Goal: Information Seeking & Learning: Learn about a topic

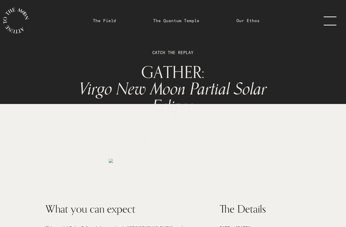
click at [188, 20] on link "The Quantum Temple" at bounding box center [176, 20] width 46 height 6
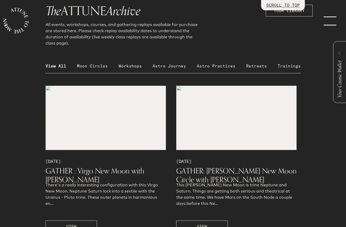
scroll to position [504, 0]
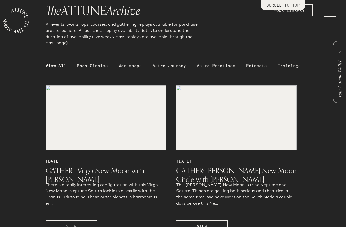
click at [207, 66] on p "Astro Practices" at bounding box center [216, 65] width 39 height 6
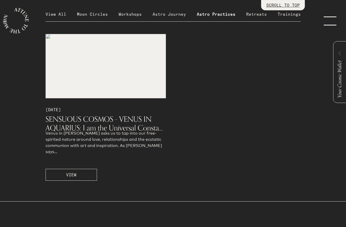
scroll to position [556, 0]
click at [79, 172] on button "VIEW" at bounding box center [70, 174] width 51 height 12
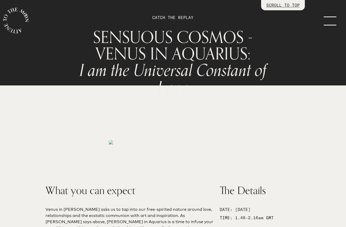
scroll to position [33, 0]
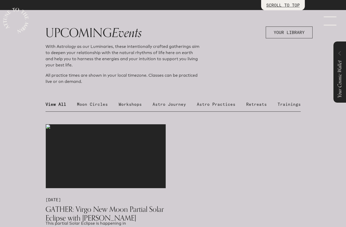
scroll to position [187, 0]
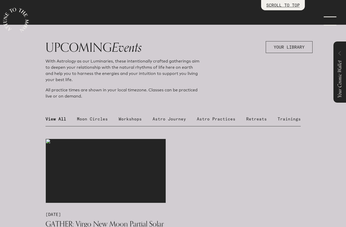
click at [224, 120] on p "Astro Practices" at bounding box center [216, 119] width 39 height 6
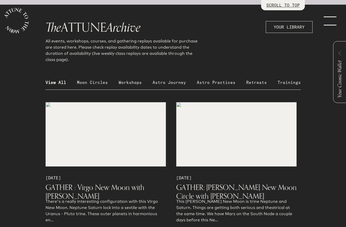
scroll to position [393, 0]
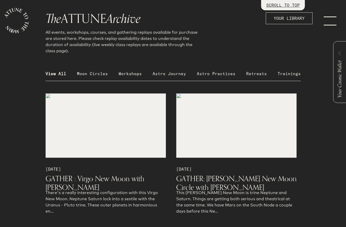
click at [220, 72] on p "Astro Practices" at bounding box center [216, 73] width 39 height 6
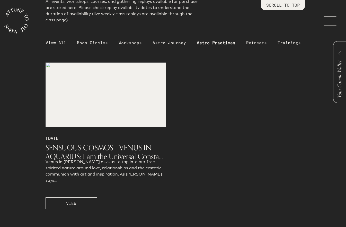
scroll to position [433, 0]
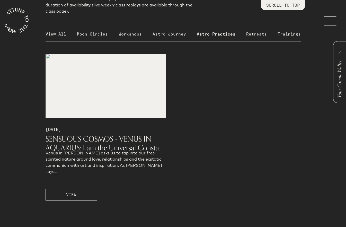
click at [52, 34] on p "View All" at bounding box center [55, 34] width 21 height 6
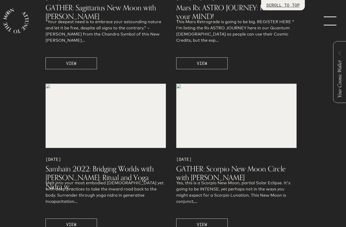
scroll to position [3460, 0]
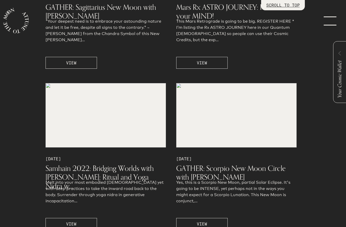
click at [202, 60] on span "VIEW" at bounding box center [202, 63] width 10 height 6
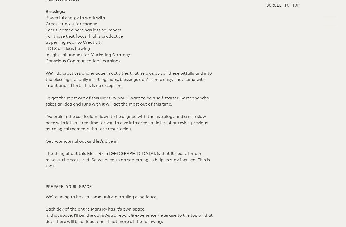
scroll to position [355, 0]
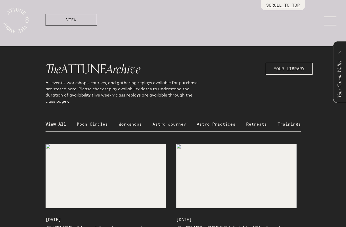
scroll to position [448, 0]
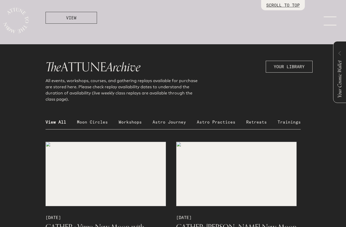
click at [257, 121] on p "Retreats" at bounding box center [256, 122] width 21 height 6
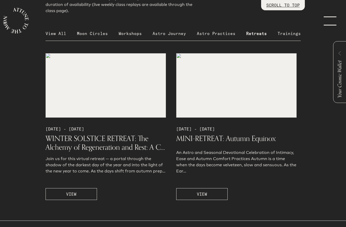
scroll to position [532, 0]
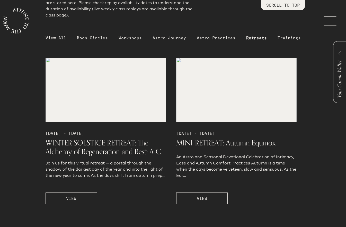
click at [169, 37] on p "Astro Journey" at bounding box center [168, 38] width 33 height 6
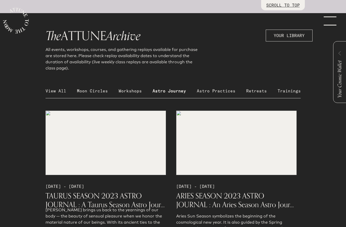
scroll to position [451, 0]
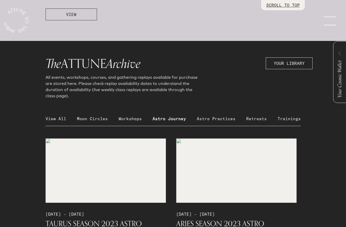
click at [131, 115] on p "Workshops" at bounding box center [129, 118] width 23 height 6
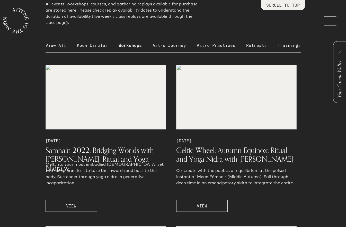
scroll to position [524, 0]
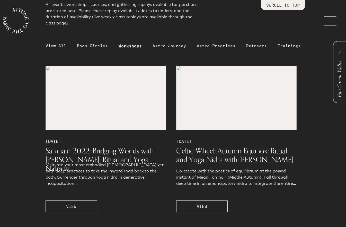
click at [254, 45] on p "Retreats" at bounding box center [256, 46] width 21 height 6
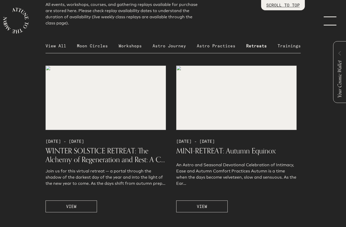
click at [224, 150] on span "MINI-RETREAT: Autumn Equinox" at bounding box center [225, 150] width 99 height 9
click at [203, 204] on span "VIEW" at bounding box center [202, 206] width 10 height 6
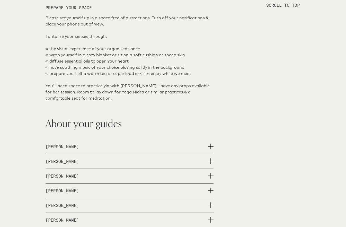
scroll to position [433, 0]
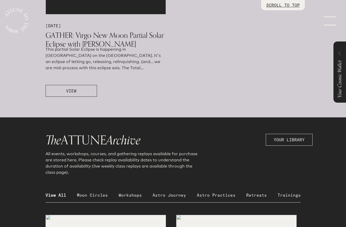
scroll to position [403, 0]
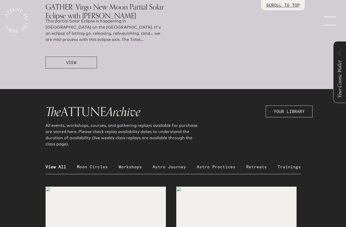
click at [129, 167] on p "Workshops" at bounding box center [129, 166] width 23 height 6
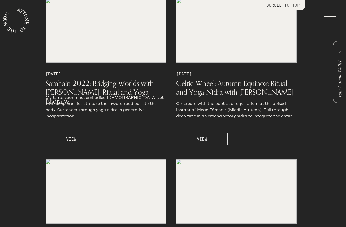
scroll to position [592, 0]
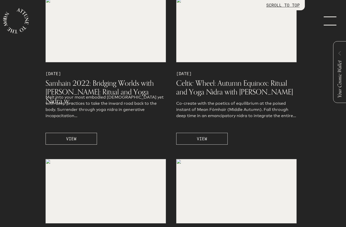
click at [205, 137] on span "VIEW" at bounding box center [202, 138] width 10 height 6
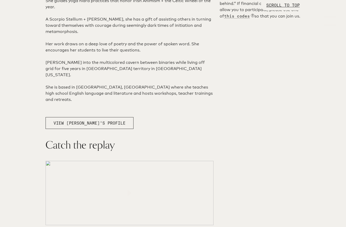
scroll to position [343, 0]
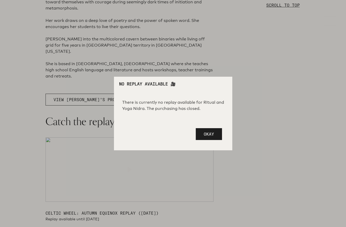
click at [206, 133] on span "Okay" at bounding box center [209, 133] width 10 height 5
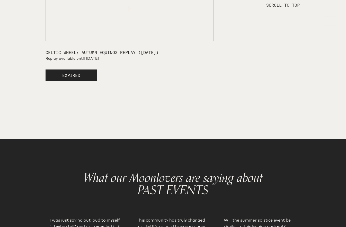
scroll to position [518, 0]
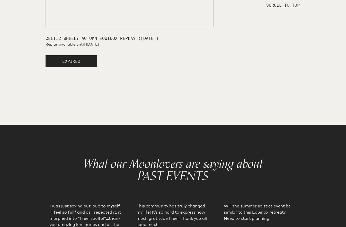
click at [85, 67] on button "EXPIRED" at bounding box center [70, 61] width 51 height 12
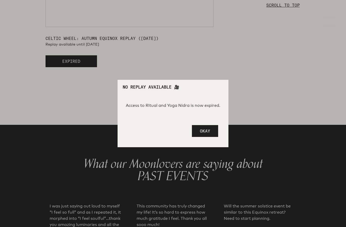
click at [204, 134] on button "Okay" at bounding box center [205, 131] width 26 height 12
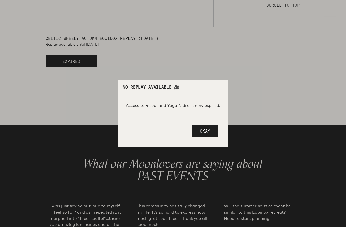
click at [211, 131] on button "Okay" at bounding box center [205, 131] width 26 height 12
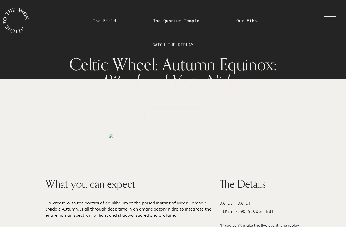
scroll to position [0, 0]
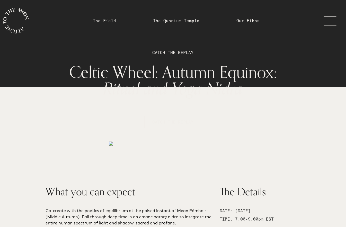
click at [324, 28] on link "menu" at bounding box center [333, 20] width 26 height 41
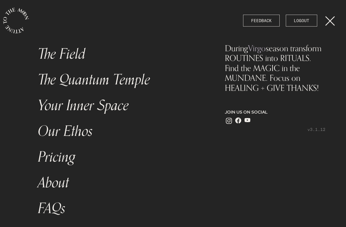
click at [69, 107] on link "Your Inner Space" at bounding box center [121, 106] width 173 height 26
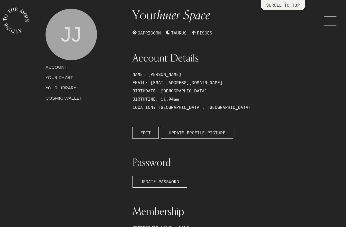
scroll to position [31, 0]
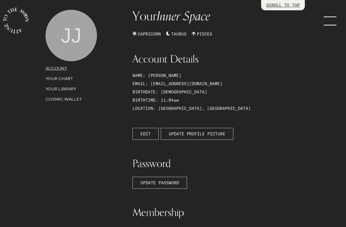
click at [66, 89] on p "YOUR LIBRARY" at bounding box center [85, 89] width 81 height 6
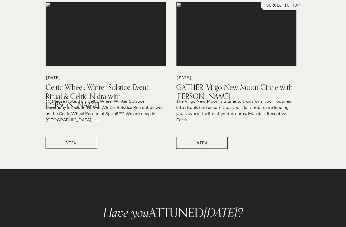
scroll to position [552, 0]
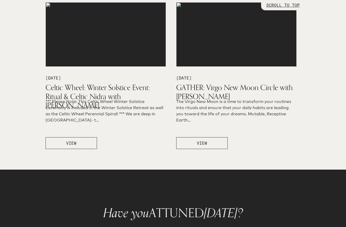
click at [102, 45] on img at bounding box center [105, 34] width 120 height 64
click at [83, 144] on button "VIEW" at bounding box center [70, 143] width 51 height 12
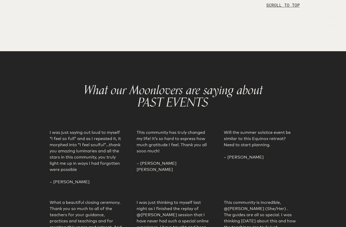
scroll to position [622, 0]
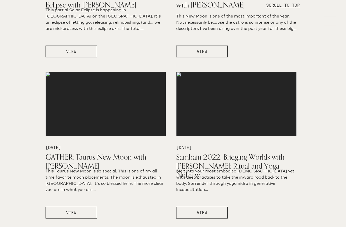
scroll to position [327, 0]
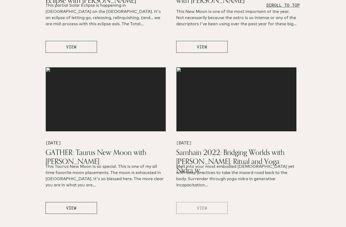
click at [200, 207] on span "VIEW" at bounding box center [202, 208] width 10 height 6
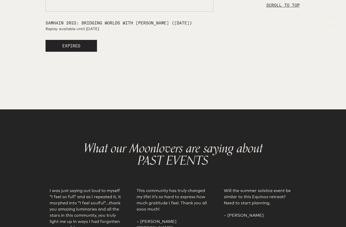
scroll to position [558, 0]
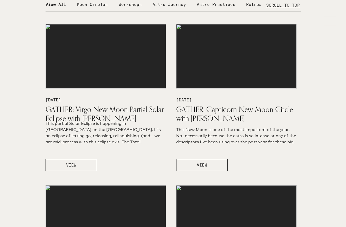
scroll to position [207, 0]
